Goal: Task Accomplishment & Management: Use online tool/utility

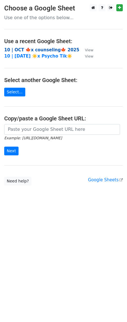
click at [47, 48] on strong "10 | OCT 🍁x counseling🍁 2025" at bounding box center [41, 49] width 75 height 5
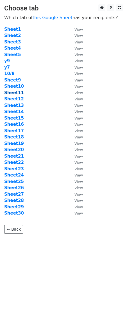
click at [16, 92] on strong "Sheet11" at bounding box center [14, 92] width 20 height 5
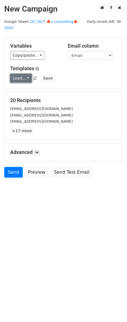
click at [18, 74] on link "Load..." at bounding box center [21, 78] width 22 height 9
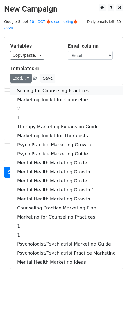
click at [35, 86] on link "Scaling for Counseling Practices" at bounding box center [66, 90] width 112 height 9
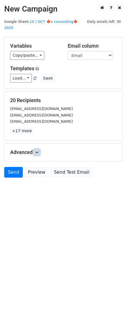
click at [37, 151] on icon at bounding box center [36, 152] width 3 height 3
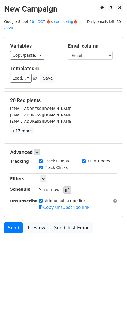
click at [66, 188] on icon at bounding box center [68, 190] width 4 height 4
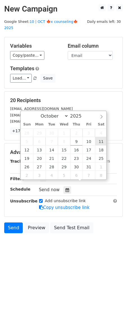
type input "2025-10-11 12:00"
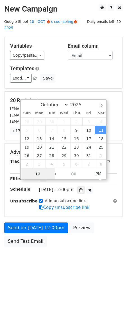
scroll to position [0, 0]
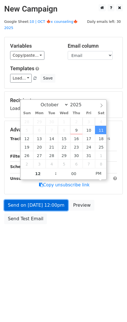
click at [59, 200] on link "Send on Oct 11 at 12:00pm" at bounding box center [36, 205] width 64 height 11
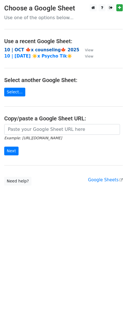
click at [53, 51] on strong "10 | OCT 🍁x counseling🍁 2025" at bounding box center [41, 49] width 75 height 5
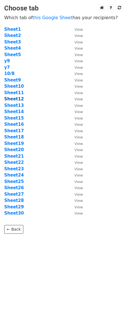
click at [16, 98] on strong "Sheet12" at bounding box center [14, 98] width 20 height 5
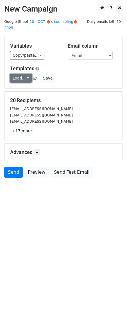
click at [19, 74] on link "Load..." at bounding box center [21, 78] width 22 height 9
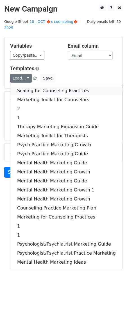
click at [33, 86] on link "Scaling for Counseling Practices" at bounding box center [66, 90] width 112 height 9
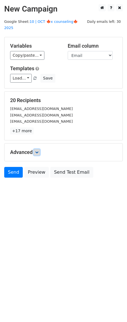
click at [37, 151] on icon at bounding box center [36, 152] width 3 height 3
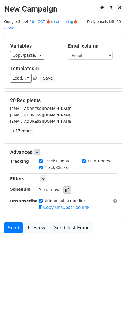
click at [66, 188] on icon at bounding box center [68, 190] width 4 height 4
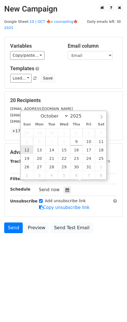
type input "2025-10-12 12:00"
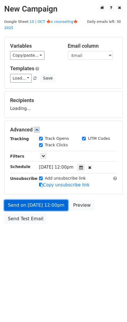
click at [36, 200] on link "Send on Oct 12 at 12:00pm" at bounding box center [36, 205] width 64 height 11
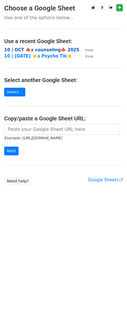
click at [31, 51] on strong "10 | OCT 🍁x counseling🍁 2025" at bounding box center [41, 49] width 75 height 5
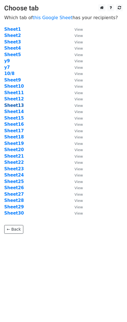
click at [13, 104] on strong "Sheet13" at bounding box center [14, 105] width 20 height 5
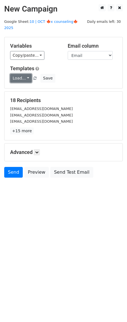
click at [19, 74] on link "Load..." at bounding box center [21, 78] width 22 height 9
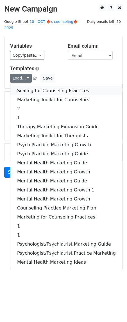
click at [39, 86] on link "Scaling for Counseling Practices" at bounding box center [66, 90] width 112 height 9
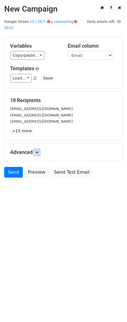
click at [39, 151] on icon at bounding box center [36, 152] width 3 height 3
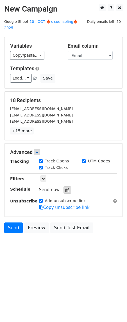
click at [68, 186] on div at bounding box center [68, 189] width 8 height 7
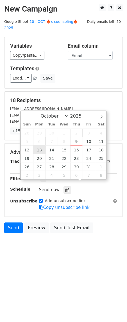
type input "2025-10-13 12:00"
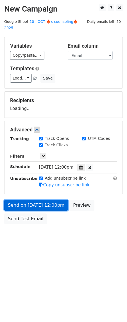
click at [49, 200] on link "Send on Oct 13 at 12:00pm" at bounding box center [36, 205] width 64 height 11
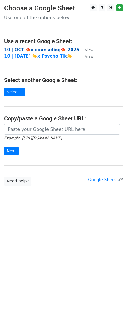
click at [43, 48] on strong "10 | OCT 🍁x counseling🍁 2025" at bounding box center [41, 49] width 75 height 5
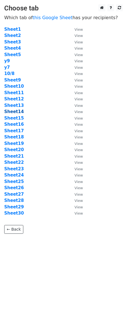
click at [11, 110] on strong "Sheet14" at bounding box center [14, 111] width 20 height 5
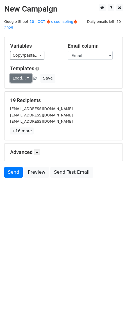
click at [26, 74] on link "Load..." at bounding box center [21, 78] width 22 height 9
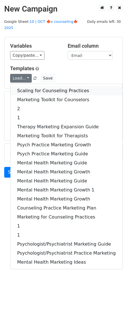
click at [38, 86] on link "Scaling for Counseling Practices" at bounding box center [66, 90] width 112 height 9
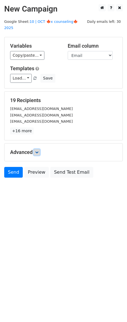
click at [37, 151] on icon at bounding box center [36, 152] width 3 height 3
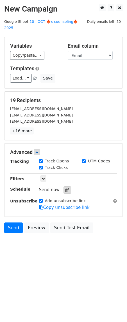
click at [66, 188] on icon at bounding box center [68, 190] width 4 height 4
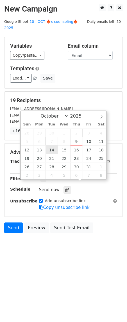
type input "2025-10-14 12:00"
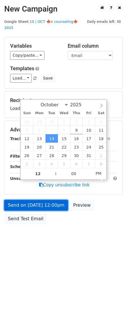
click at [48, 201] on link "Send on Oct 14 at 12:00pm" at bounding box center [36, 205] width 64 height 11
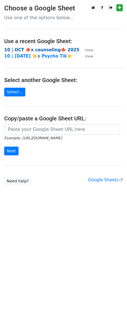
click at [52, 50] on strong "10 | OCT 🍁x counseling🍁 2025" at bounding box center [41, 49] width 75 height 5
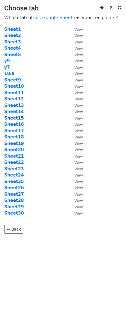
click at [20, 117] on strong "Sheet15" at bounding box center [14, 118] width 20 height 5
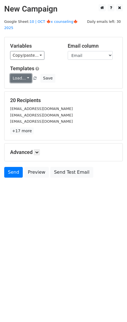
click at [23, 74] on link "Load..." at bounding box center [21, 78] width 22 height 9
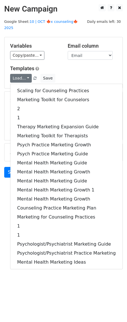
click at [28, 84] on div "Scaling for Counseling Practices Marketing Toolkit for Counselors 2 1 Therapy M…" at bounding box center [66, 176] width 113 height 185
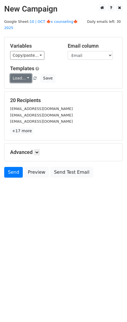
click at [21, 74] on link "Load..." at bounding box center [21, 78] width 22 height 9
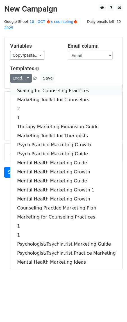
click at [25, 86] on link "Scaling for Counseling Practices" at bounding box center [66, 90] width 112 height 9
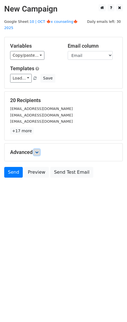
click at [38, 151] on icon at bounding box center [36, 152] width 3 height 3
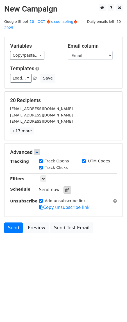
click at [67, 188] on icon at bounding box center [68, 190] width 4 height 4
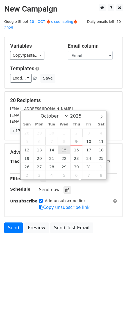
type input "2025-10-15 12:00"
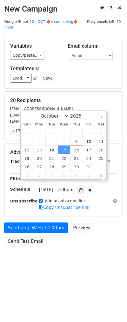
scroll to position [0, 0]
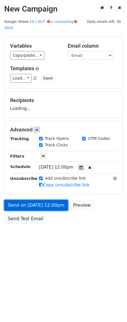
click at [41, 200] on link "Send on Oct 15 at 12:00pm" at bounding box center [36, 205] width 64 height 11
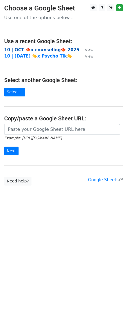
click at [45, 51] on strong "10 | OCT 🍁x counseling🍁 2025" at bounding box center [41, 49] width 75 height 5
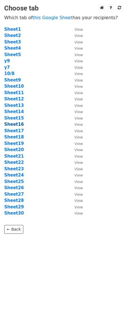
click at [19, 123] on strong "Sheet16" at bounding box center [14, 124] width 20 height 5
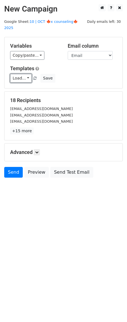
click at [21, 74] on link "Load..." at bounding box center [21, 78] width 22 height 9
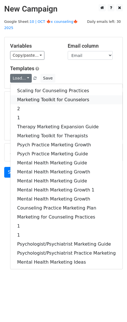
click at [34, 95] on link "Marketing Toolkit for Counselors" at bounding box center [66, 99] width 112 height 9
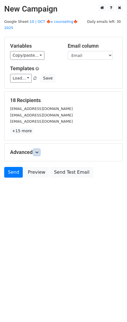
click at [37, 149] on link at bounding box center [37, 152] width 6 height 6
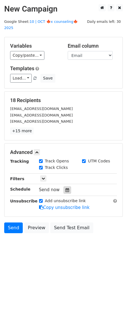
click at [64, 186] on div at bounding box center [68, 189] width 8 height 7
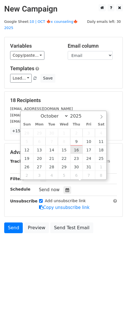
type input "2025-10-16 12:00"
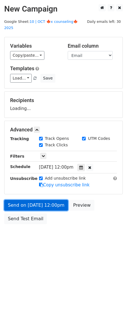
click at [56, 200] on link "Send on Oct 16 at 12:00pm" at bounding box center [36, 205] width 64 height 11
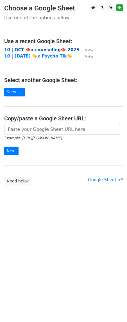
click at [52, 47] on strong "10 | OCT 🍁x counseling🍁 2025" at bounding box center [41, 49] width 75 height 5
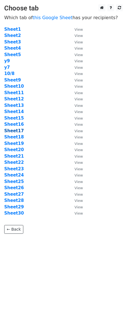
click at [17, 129] on strong "Sheet17" at bounding box center [14, 130] width 20 height 5
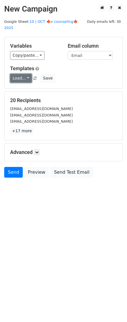
click at [18, 74] on link "Load..." at bounding box center [21, 78] width 22 height 9
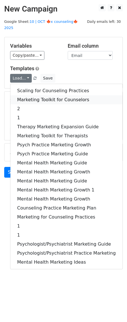
click at [41, 95] on link "Marketing Toolkit for Counselors" at bounding box center [66, 99] width 112 height 9
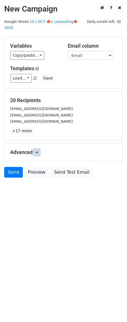
click at [38, 149] on link at bounding box center [37, 152] width 6 height 6
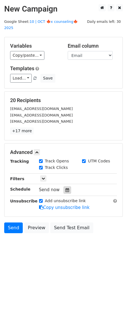
click at [66, 188] on icon at bounding box center [68, 190] width 4 height 4
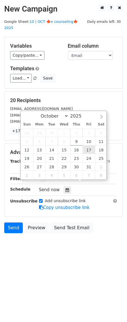
type input "2025-10-17 12:00"
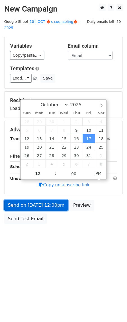
click at [45, 203] on link "Send on Oct 17 at 12:00pm" at bounding box center [36, 205] width 64 height 11
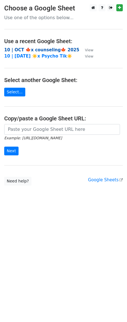
click at [47, 50] on strong "10 | OCT 🍁x counseling🍁 2025" at bounding box center [41, 49] width 75 height 5
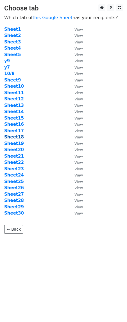
click at [17, 136] on strong "Sheet18" at bounding box center [14, 136] width 20 height 5
